Goal: Information Seeking & Learning: Learn about a topic

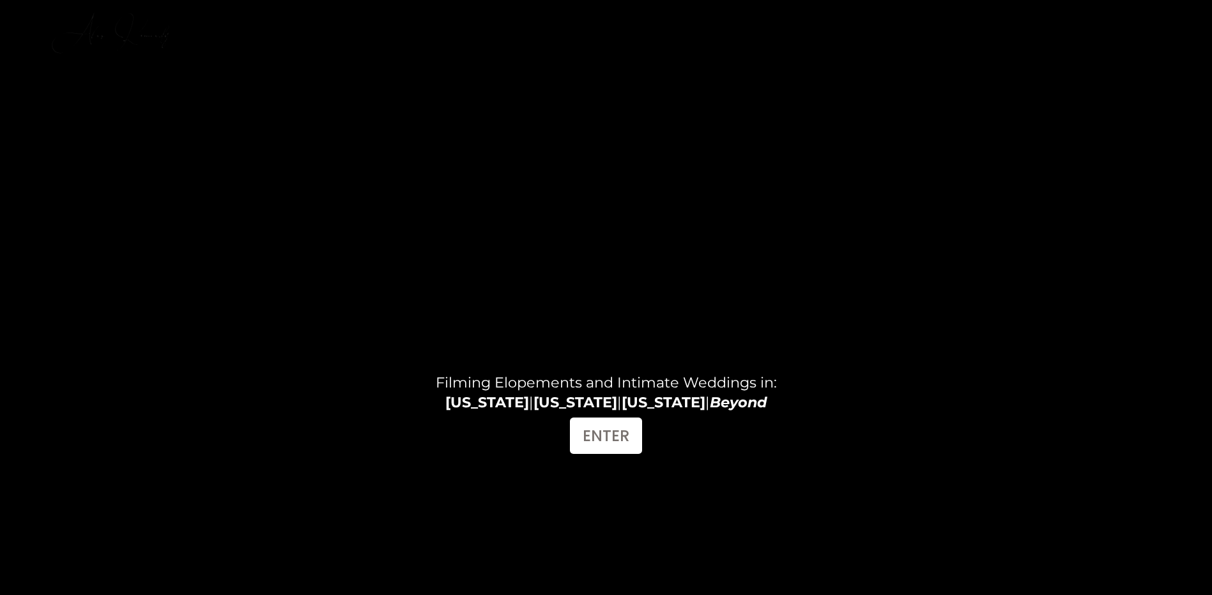
scroll to position [64, 0]
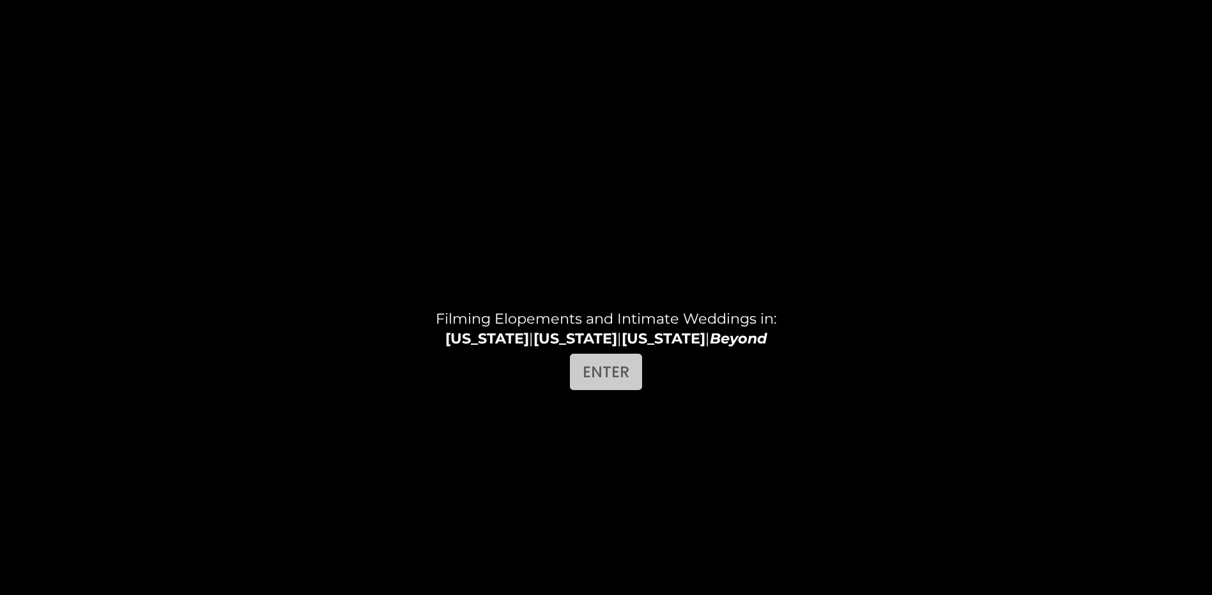
click at [609, 374] on link "ENTER" at bounding box center [606, 372] width 72 height 36
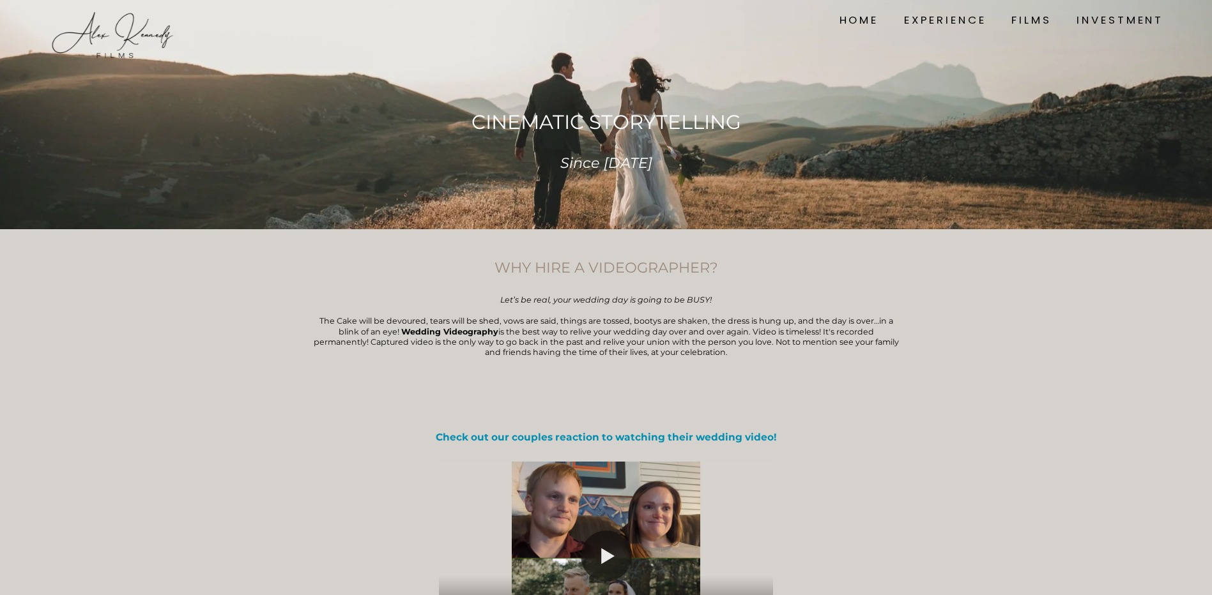
click at [1089, 22] on link "INVESTMENT" at bounding box center [1119, 19] width 87 height 17
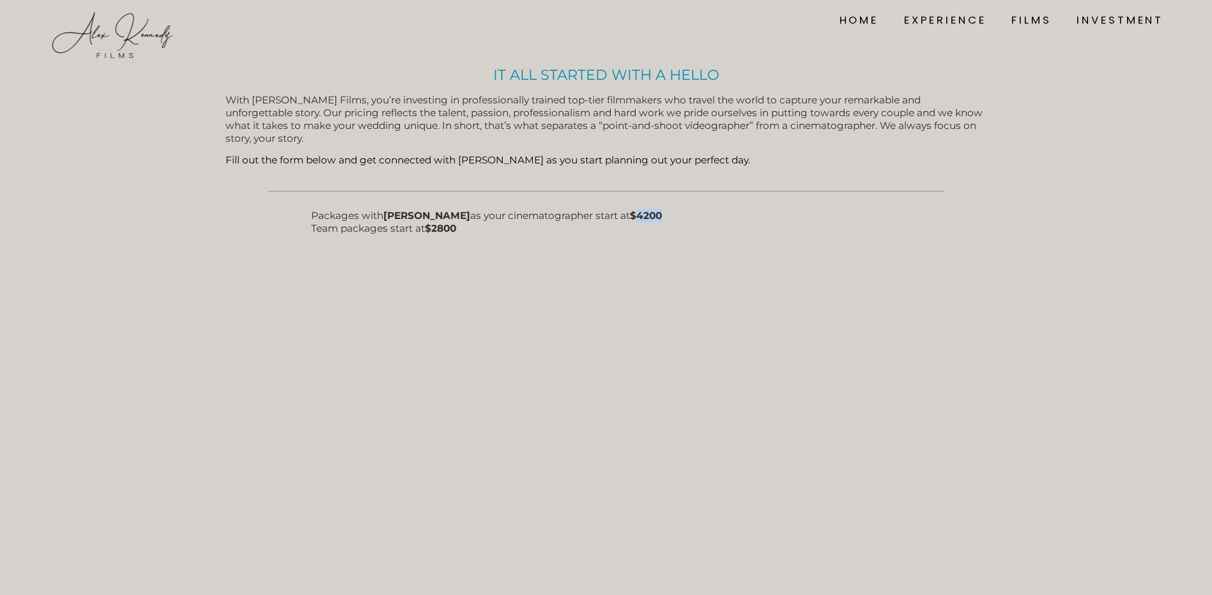
drag, startPoint x: 634, startPoint y: 218, endPoint x: 665, endPoint y: 221, distance: 30.8
click at [665, 221] on p "Packages with [PERSON_NAME] as your cinematographer start at $4200 Team package…" at bounding box center [606, 223] width 590 height 26
drag, startPoint x: 665, startPoint y: 221, endPoint x: 683, endPoint y: 238, distance: 24.8
click at [683, 238] on div "Packages with Alex Kennedy as your cinematographer start at $4200 Team packages…" at bounding box center [606, 235] width 590 height 50
